Goal: Information Seeking & Learning: Find contact information

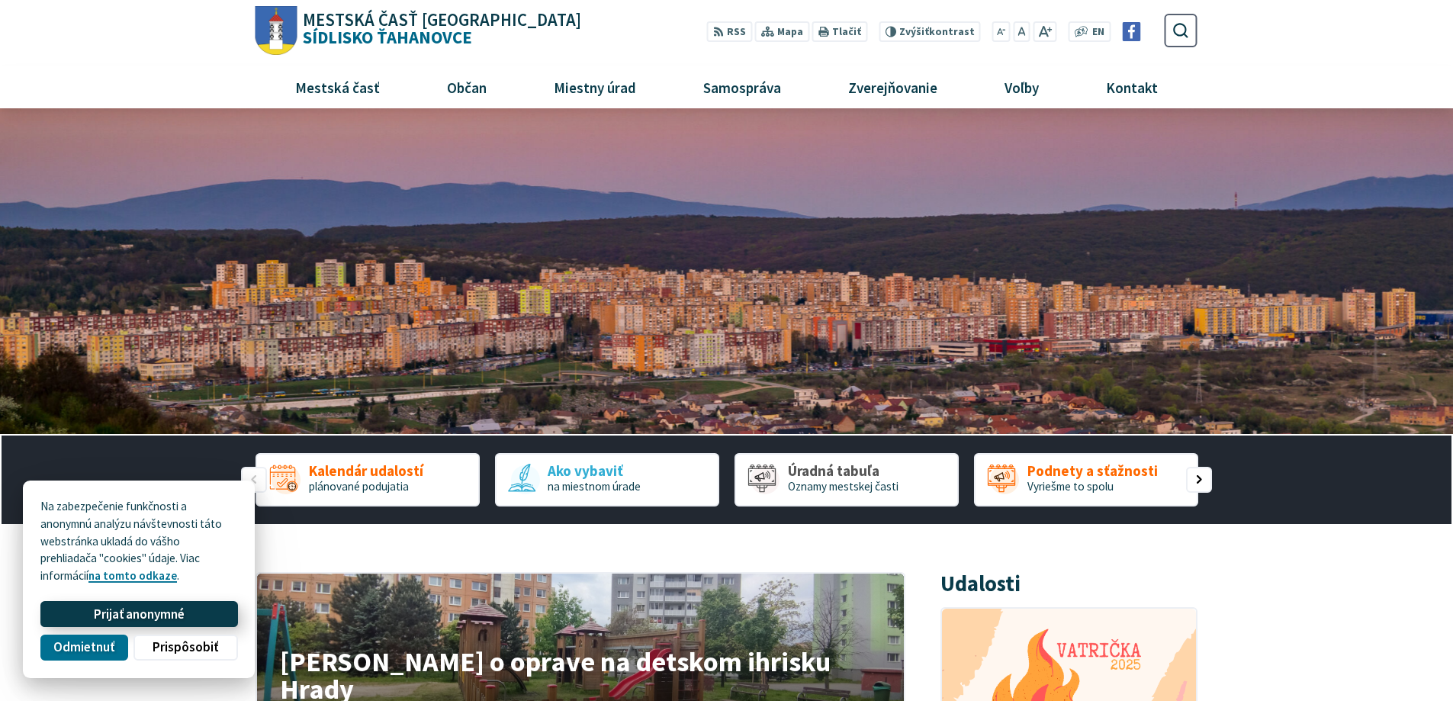
click at [161, 614] on span "Prijať anonymné" at bounding box center [139, 614] width 91 height 16
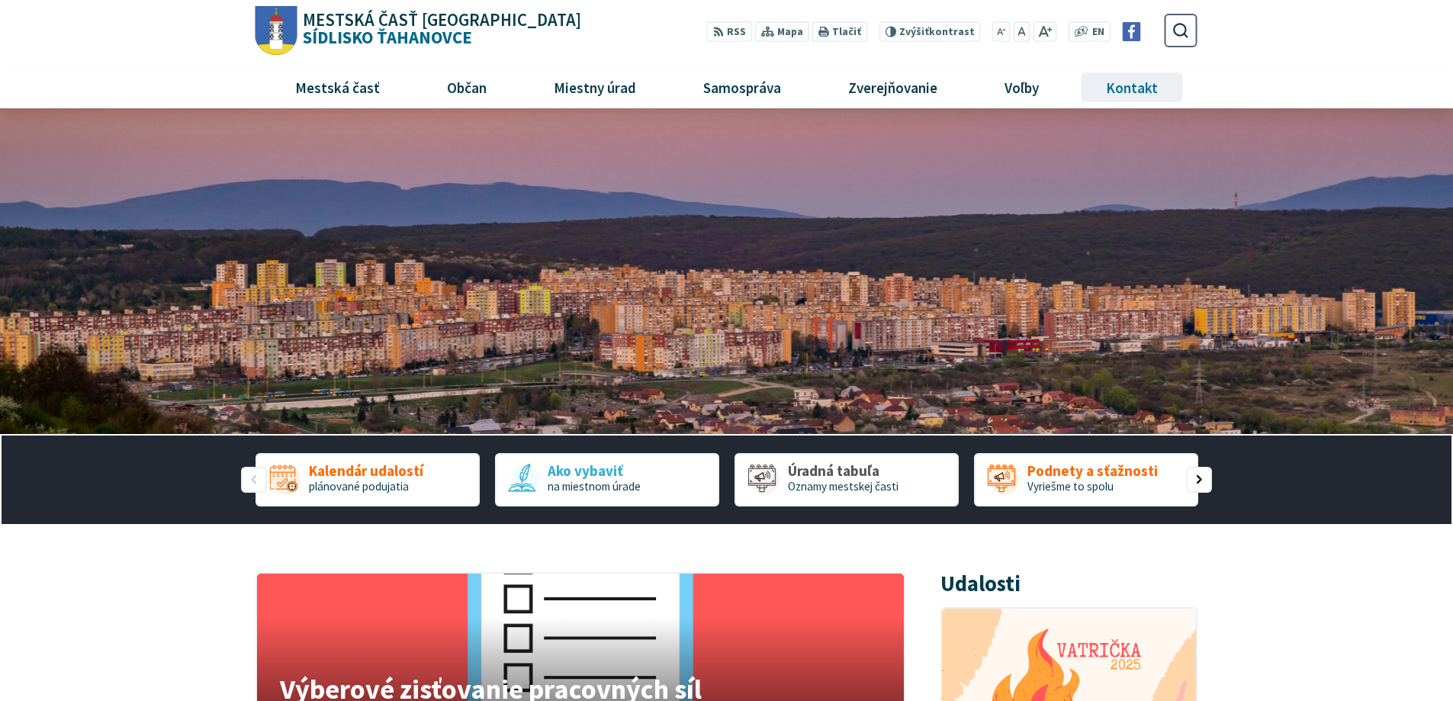
click at [1144, 90] on span "Kontakt" at bounding box center [1132, 86] width 63 height 41
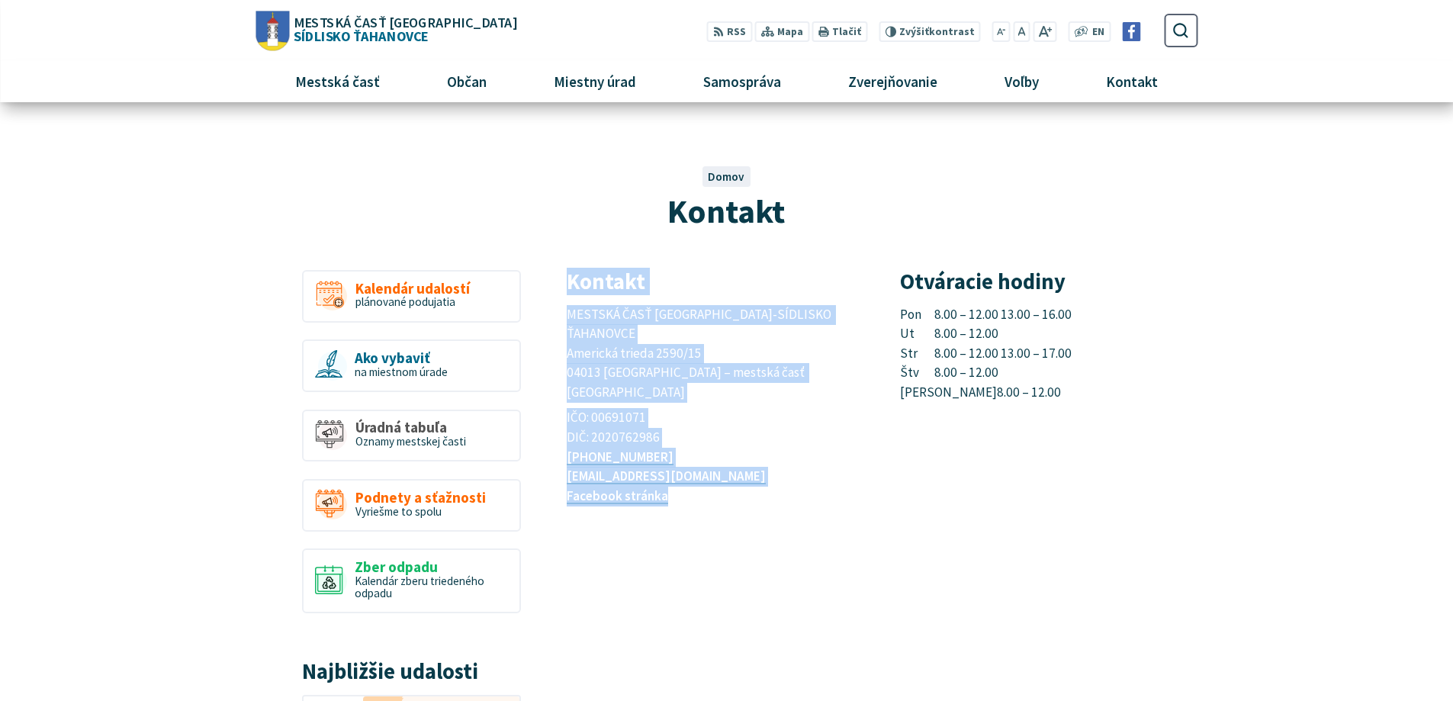
drag, startPoint x: 570, startPoint y: 281, endPoint x: 757, endPoint y: 456, distance: 256.3
click at [757, 456] on div "Kontakt MESTSKÁ ČASŤ [GEOGRAPHIC_DATA]-SÍDLISKO ŤAHANOVCE [STREET_ADDRESS] – me…" at bounding box center [715, 388] width 297 height 236
click at [757, 456] on p "[PHONE_NUMBER] [EMAIL_ADDRESS][DOMAIN_NAME] Facebook stránka" at bounding box center [715, 477] width 297 height 59
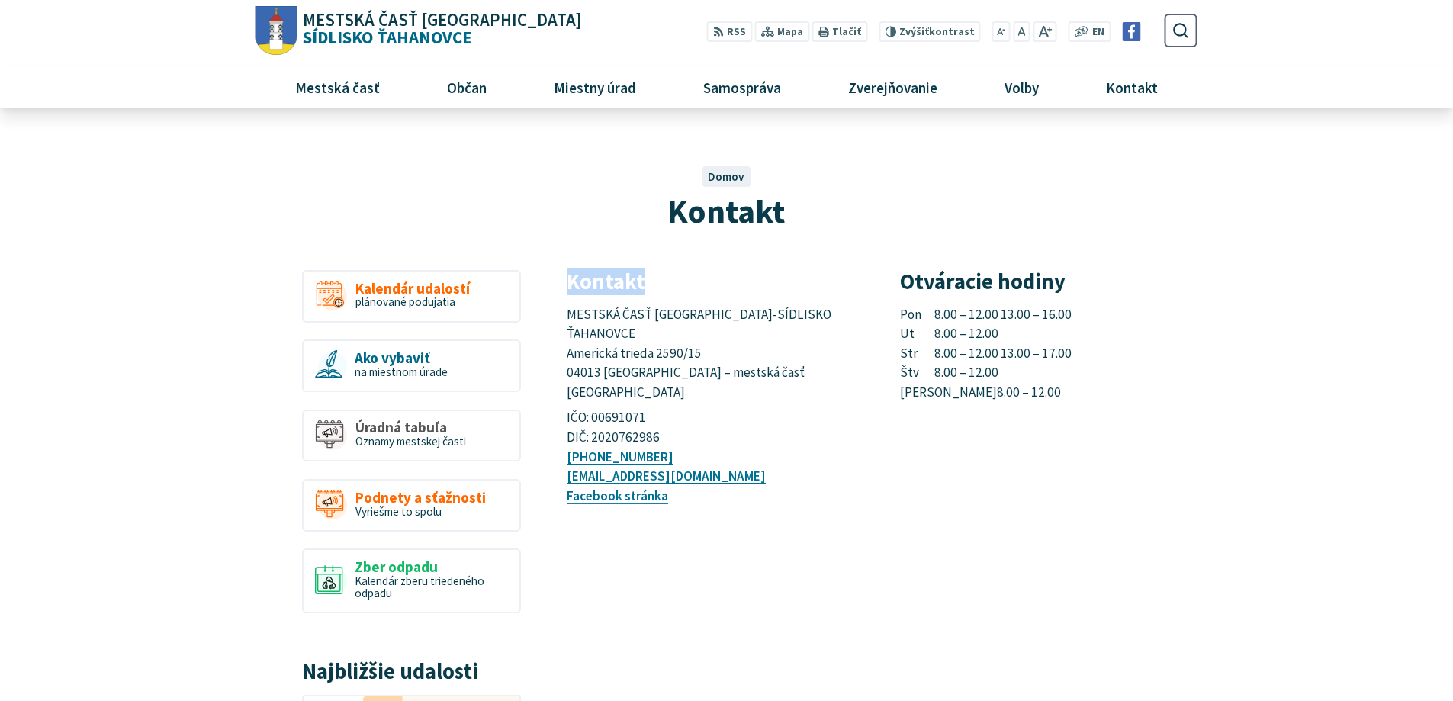
drag, startPoint x: 569, startPoint y: 279, endPoint x: 657, endPoint y: 280, distance: 88.5
click at [657, 280] on h3 "Kontakt" at bounding box center [715, 282] width 297 height 24
drag, startPoint x: 657, startPoint y: 280, endPoint x: 564, endPoint y: 279, distance: 93.0
click at [564, 279] on article "Kontakt MESTSKÁ ČASŤ [GEOGRAPHIC_DATA]-SÍDLISKO ŤAHANOVCE [STREET_ADDRESS] – me…" at bounding box center [882, 637] width 676 height 735
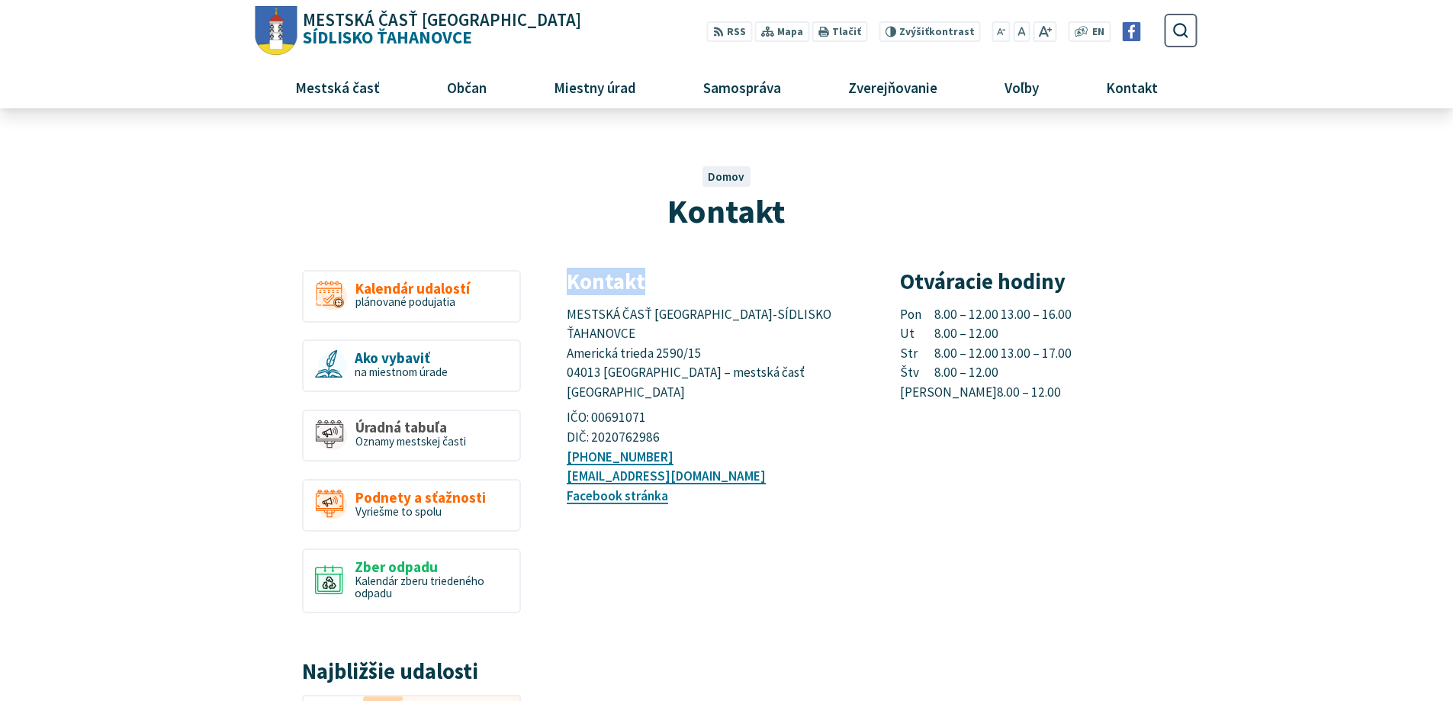
click at [564, 279] on article "Kontakt MESTSKÁ ČASŤ [GEOGRAPHIC_DATA]-SÍDLISKO ŤAHANOVCE [STREET_ADDRESS] – me…" at bounding box center [882, 637] width 676 height 735
drag, startPoint x: 579, startPoint y: 281, endPoint x: 648, endPoint y: 284, distance: 69.5
click at [648, 284] on h3 "Kontakt" at bounding box center [715, 282] width 297 height 24
drag, startPoint x: 648, startPoint y: 284, endPoint x: 560, endPoint y: 288, distance: 88.6
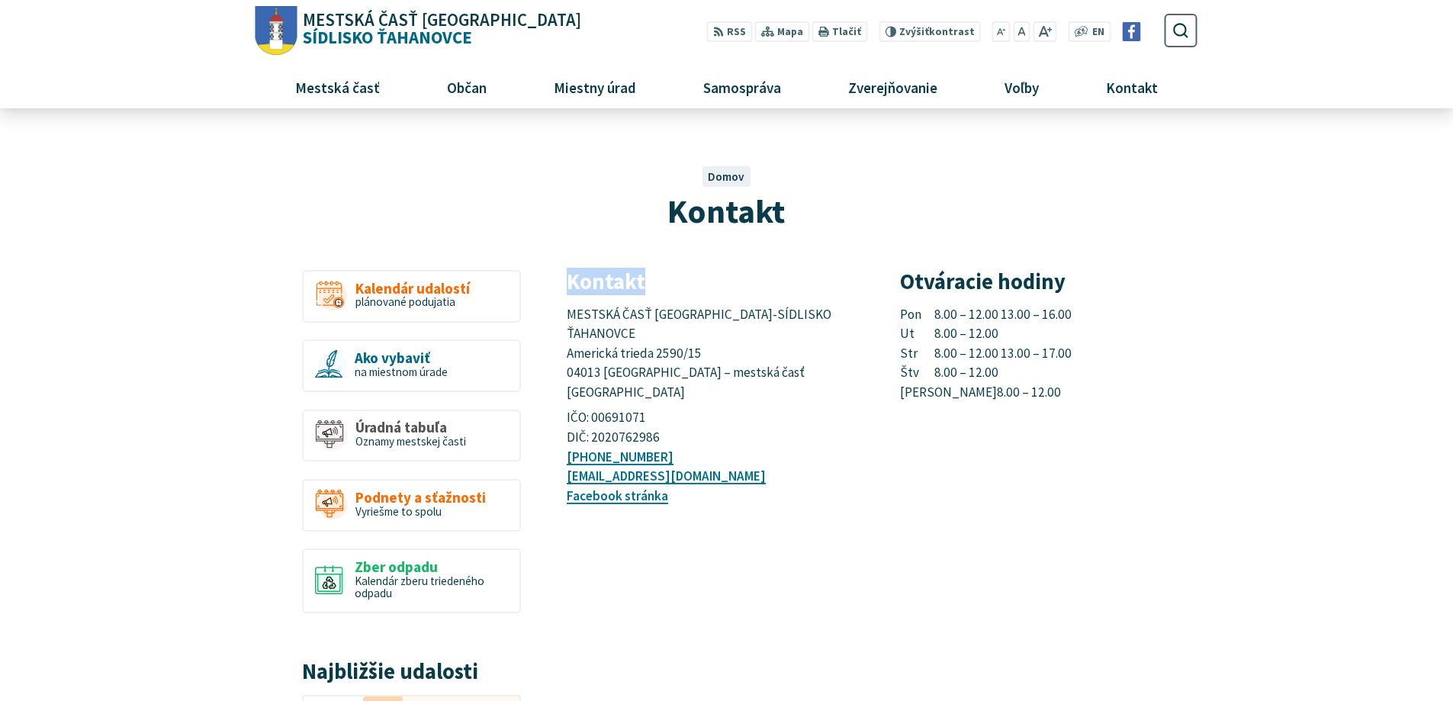
click at [560, 288] on article "Kontakt MESTSKÁ ČASŤ KOŠICE-SÍDLISKO ŤAHANOVCE Americká trieda 2590/15 04013 Ko…" at bounding box center [882, 637] width 676 height 735
click at [567, 280] on h3 "Kontakt" at bounding box center [715, 282] width 297 height 24
drag, startPoint x: 564, startPoint y: 277, endPoint x: 646, endPoint y: 278, distance: 82.4
click at [646, 278] on article "Kontakt MESTSKÁ ČASŤ KOŠICE-SÍDLISKO ŤAHANOVCE Americká trieda 2590/15 04013 Ko…" at bounding box center [882, 637] width 676 height 735
click at [657, 278] on h3 "Kontakt" at bounding box center [715, 282] width 297 height 24
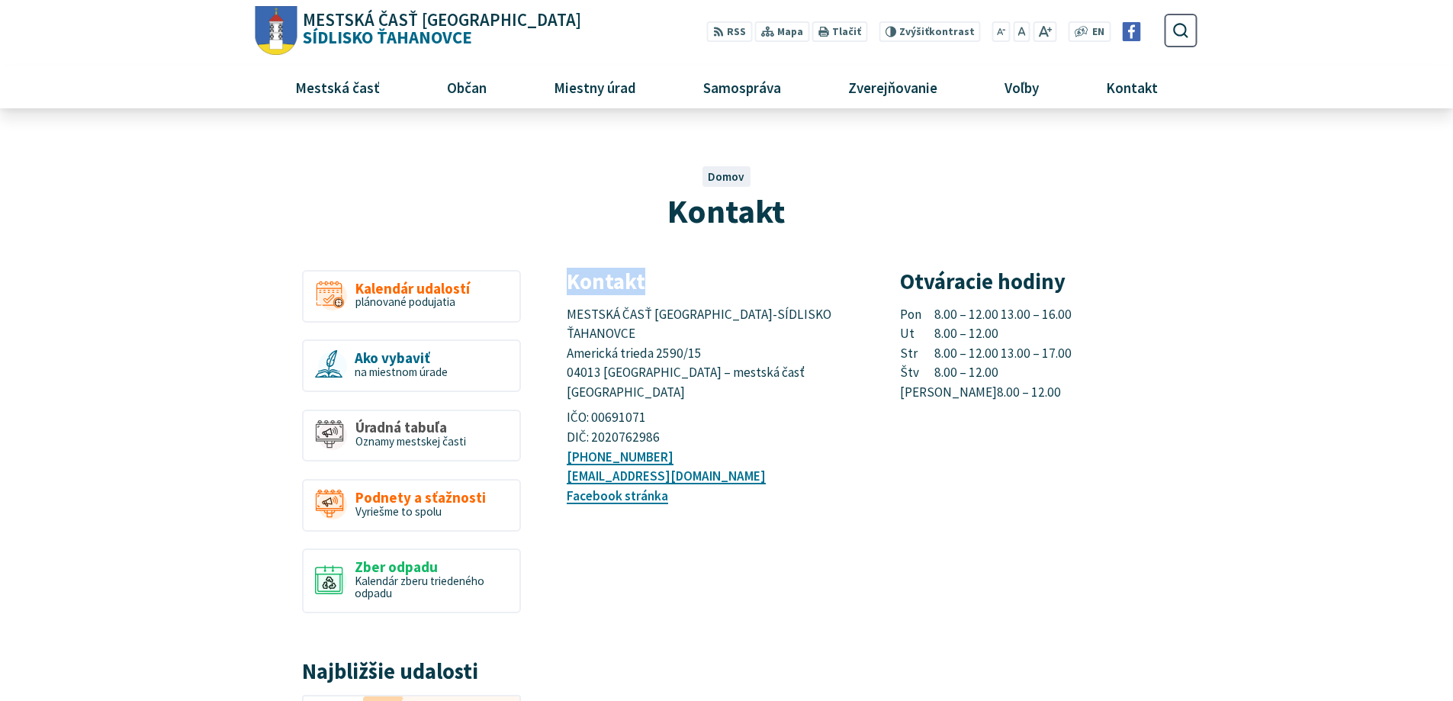
drag, startPoint x: 653, startPoint y: 281, endPoint x: 570, endPoint y: 284, distance: 82.4
click at [570, 284] on h3 "Kontakt" at bounding box center [715, 282] width 297 height 24
drag, startPoint x: 570, startPoint y: 284, endPoint x: 654, endPoint y: 282, distance: 83.9
click at [654, 282] on h3 "Kontakt" at bounding box center [715, 282] width 297 height 24
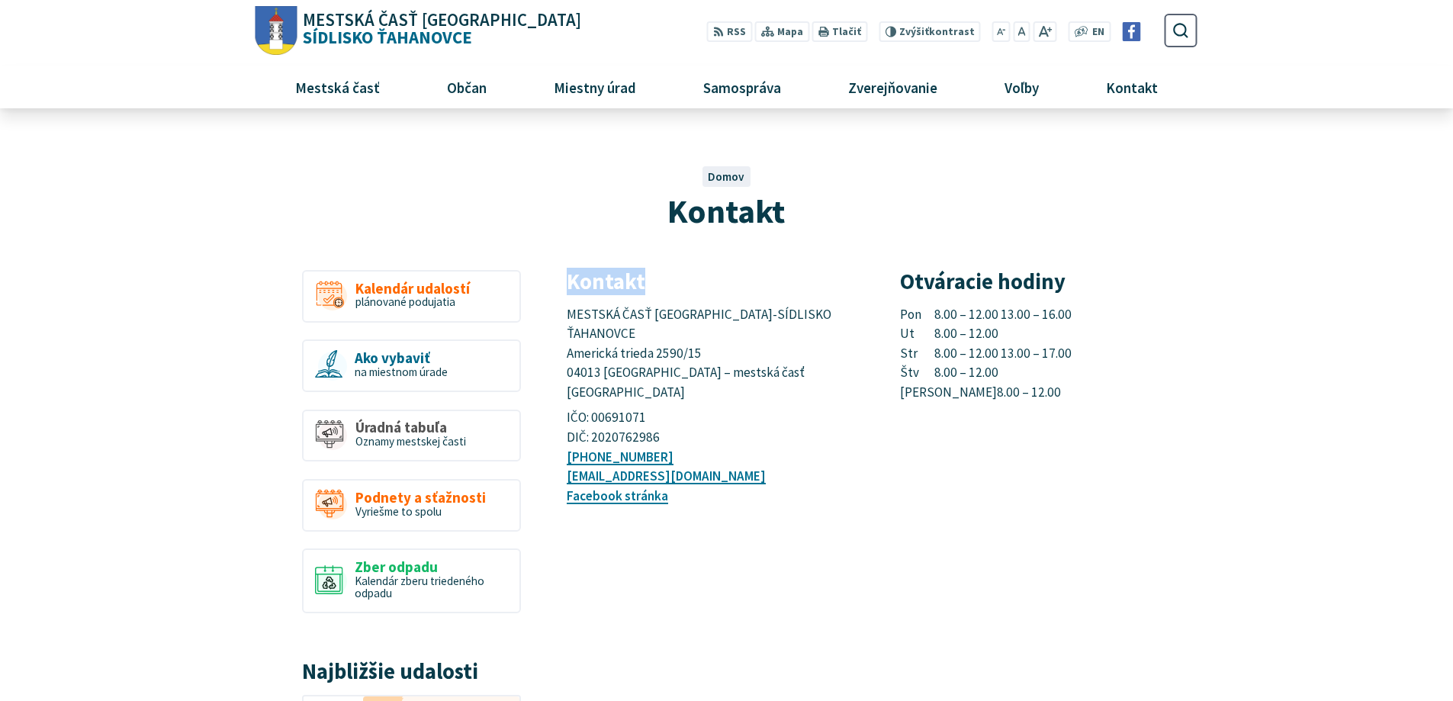
click at [654, 282] on h3 "Kontakt" at bounding box center [715, 282] width 297 height 24
drag, startPoint x: 654, startPoint y: 282, endPoint x: 558, endPoint y: 287, distance: 96.2
click at [558, 287] on article "Kontakt MESTSKÁ ČASŤ KOŠICE-SÍDLISKO ŤAHANOVCE Americká trieda 2590/15 04013 Ko…" at bounding box center [882, 637] width 676 height 735
drag, startPoint x: 673, startPoint y: 209, endPoint x: 780, endPoint y: 214, distance: 107.6
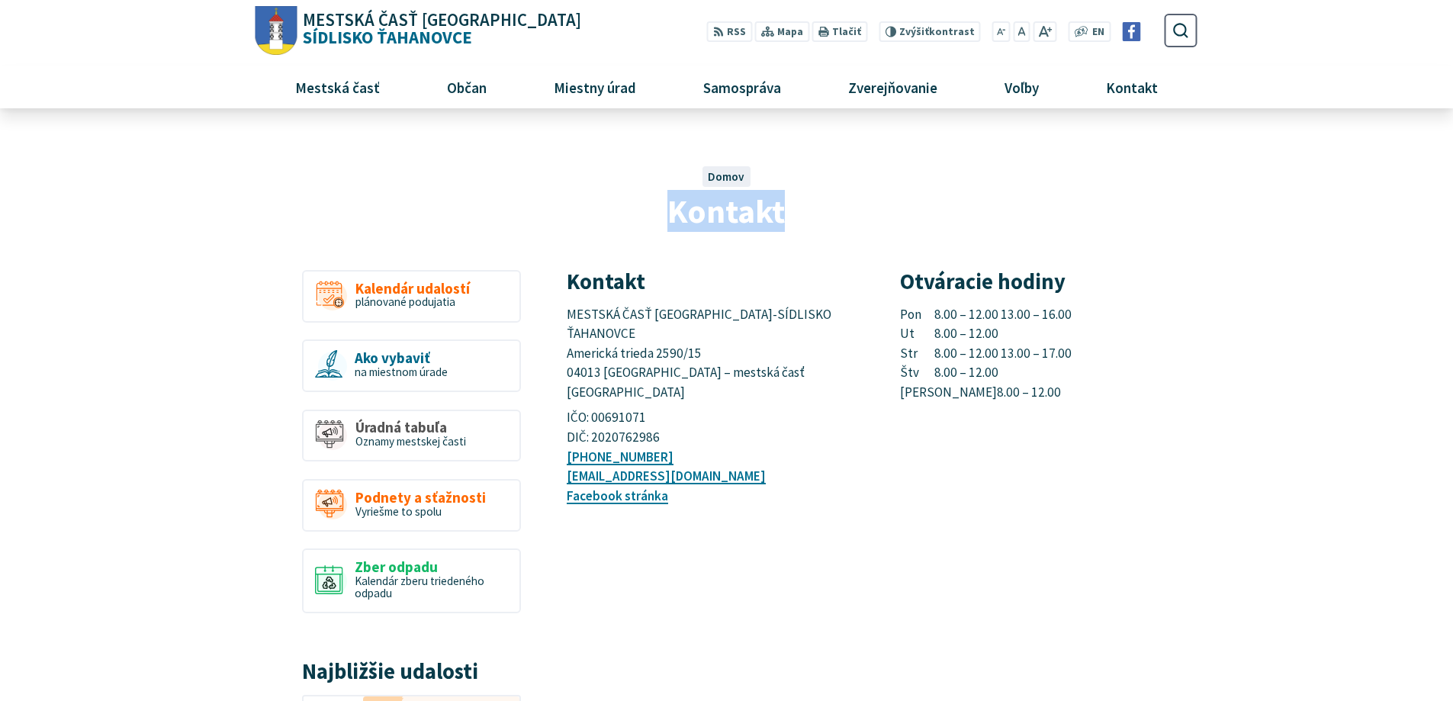
click at [780, 214] on span "Kontakt" at bounding box center [725, 211] width 117 height 42
click at [781, 214] on span "Kontakt" at bounding box center [725, 211] width 117 height 42
drag, startPoint x: 781, startPoint y: 214, endPoint x: 652, endPoint y: 216, distance: 128.9
click at [652, 216] on h1 "Kontakt" at bounding box center [726, 211] width 849 height 37
click at [652, 217] on h1 "Kontakt" at bounding box center [726, 211] width 849 height 37
